Goal: Navigation & Orientation: Find specific page/section

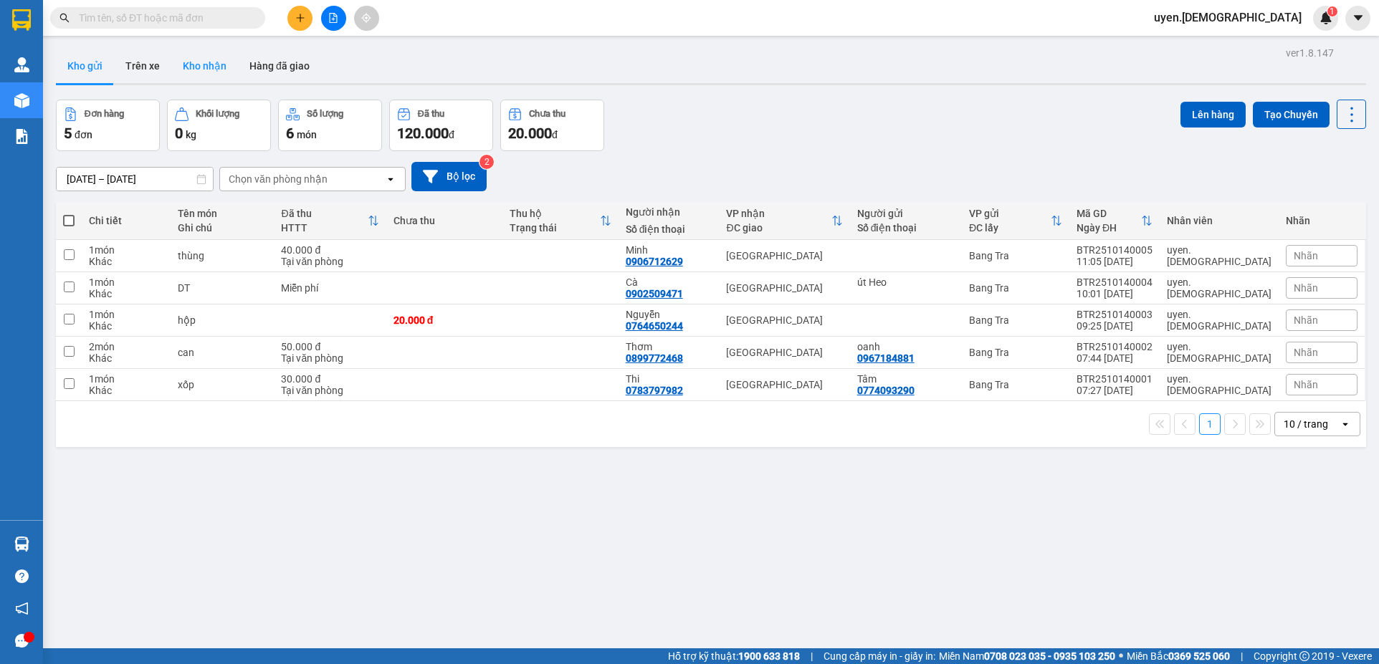
click at [203, 57] on button "Kho nhận" at bounding box center [204, 66] width 67 height 34
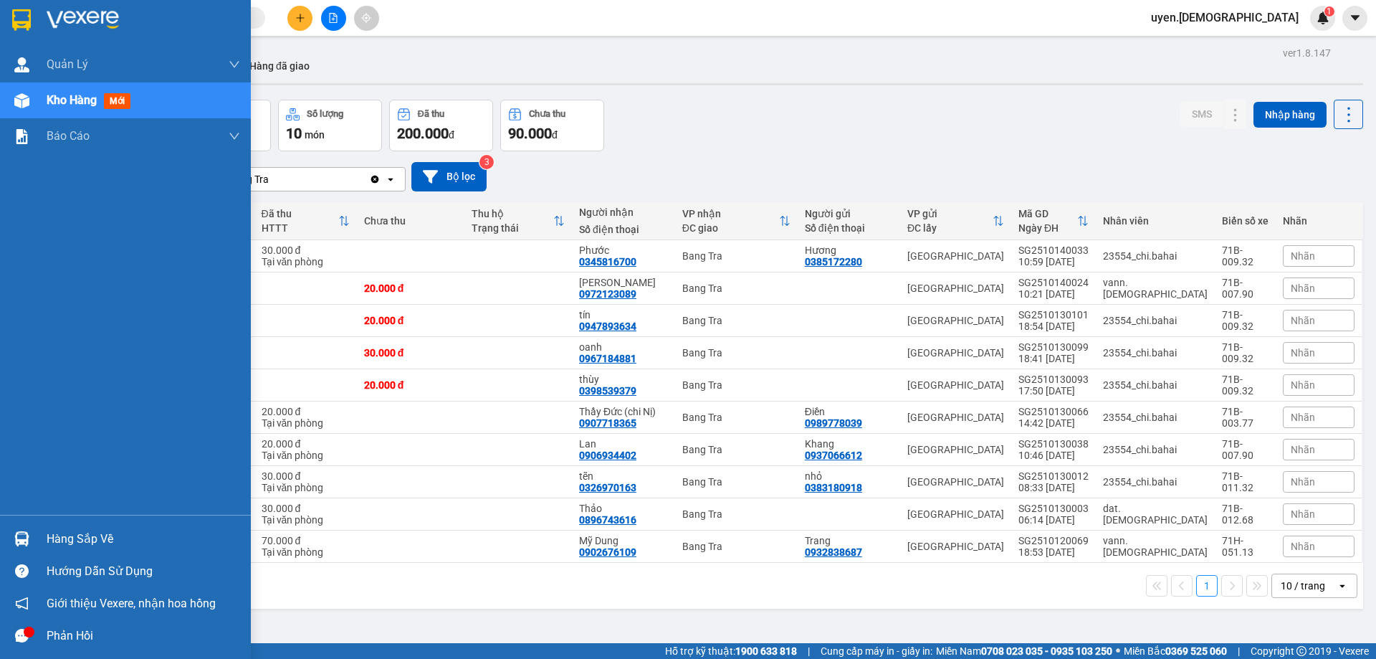
click at [60, 534] on div "Hàng sắp về" at bounding box center [143, 538] width 193 height 21
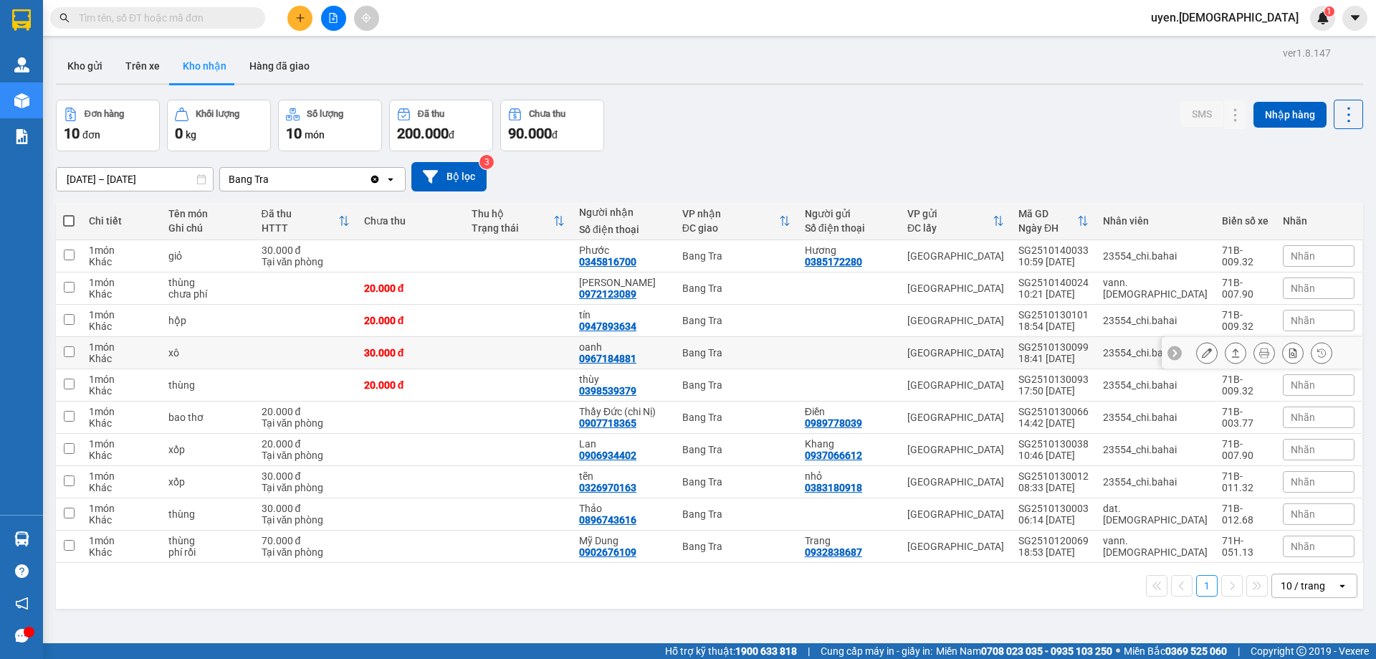
click at [771, 343] on section "Kết quả tìm kiếm ( 0 ) Bộ lọc No Data uyen.bahai 1 Quản Lý Quản lý khách hàng m…" at bounding box center [688, 329] width 1376 height 659
